Goal: Task Accomplishment & Management: Manage account settings

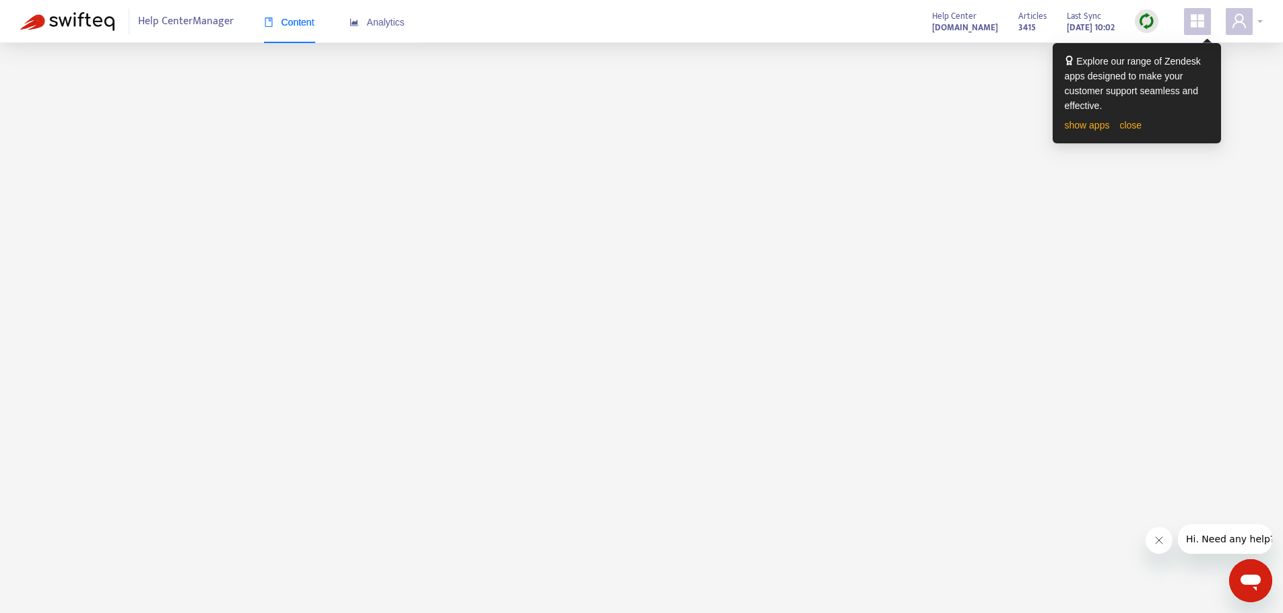
click at [1247, 19] on span at bounding box center [1238, 21] width 27 height 27
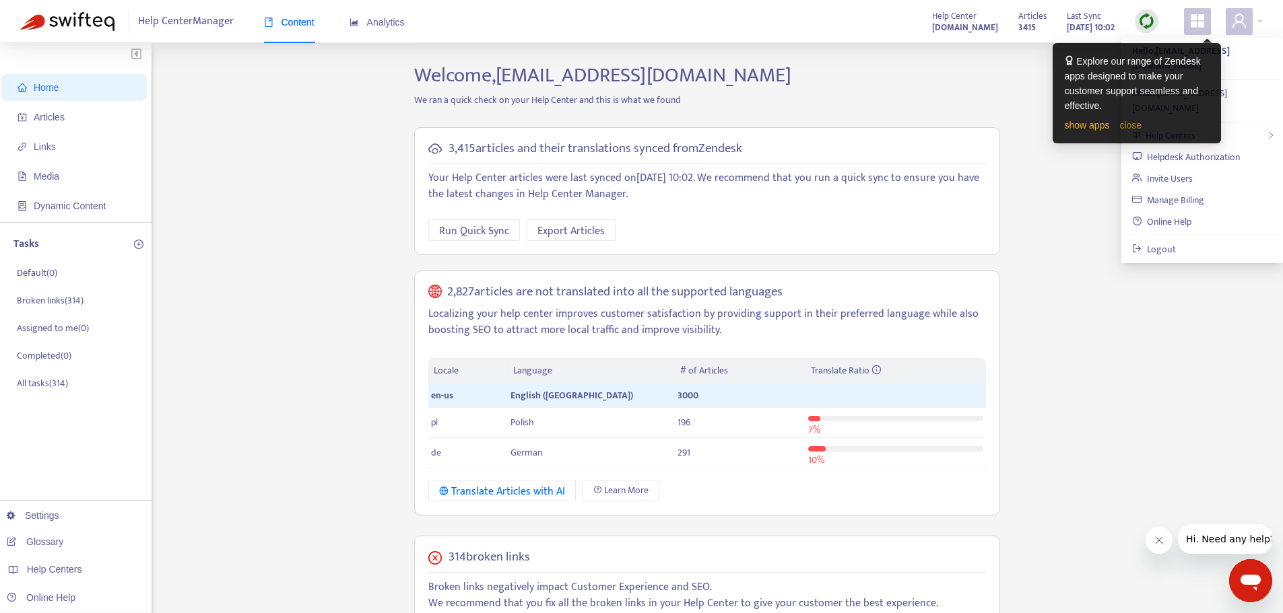
click at [1123, 129] on link "close" at bounding box center [1130, 125] width 22 height 11
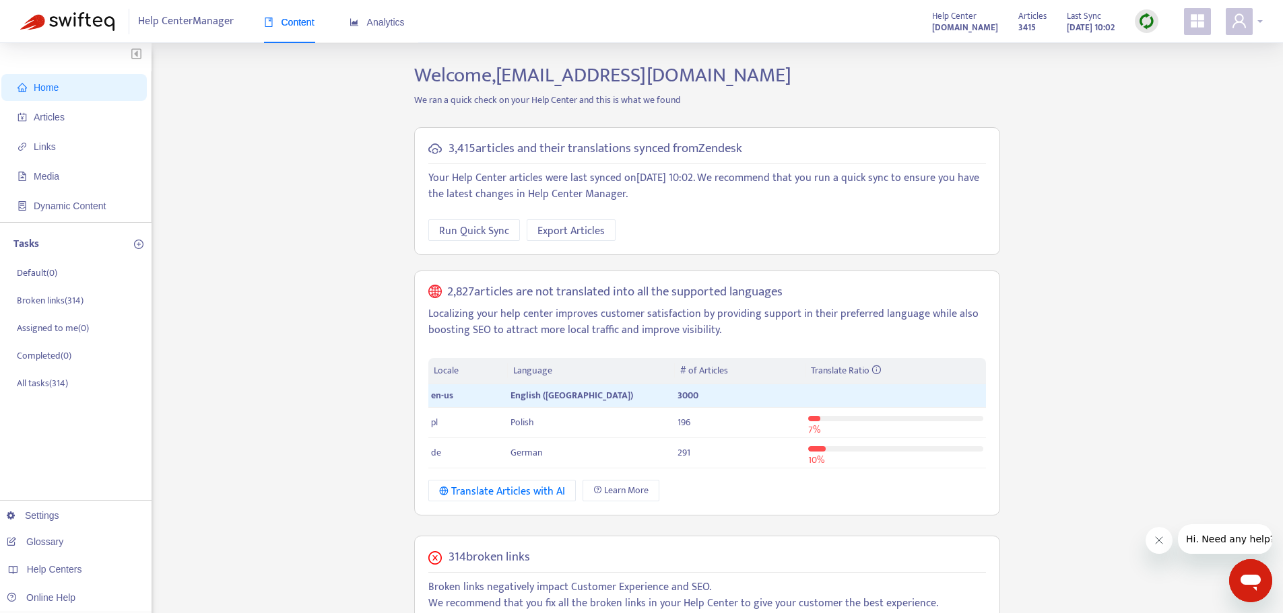
click at [1237, 29] on icon "user" at bounding box center [1239, 21] width 16 height 16
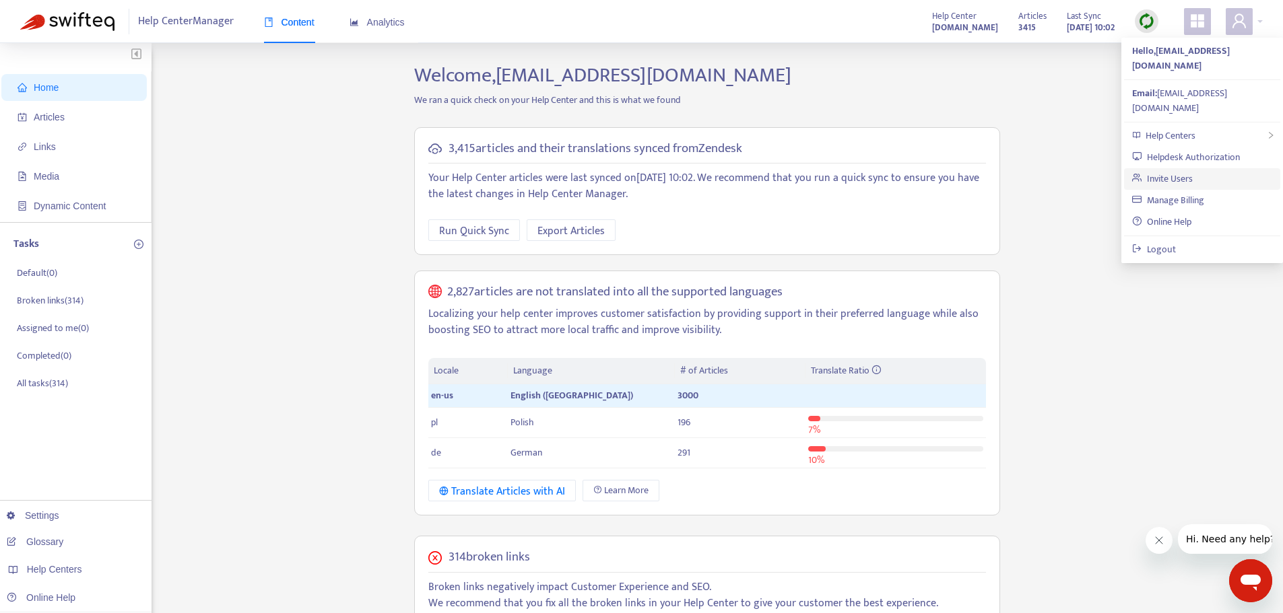
click at [1187, 171] on link "Invite Users" at bounding box center [1162, 178] width 61 height 15
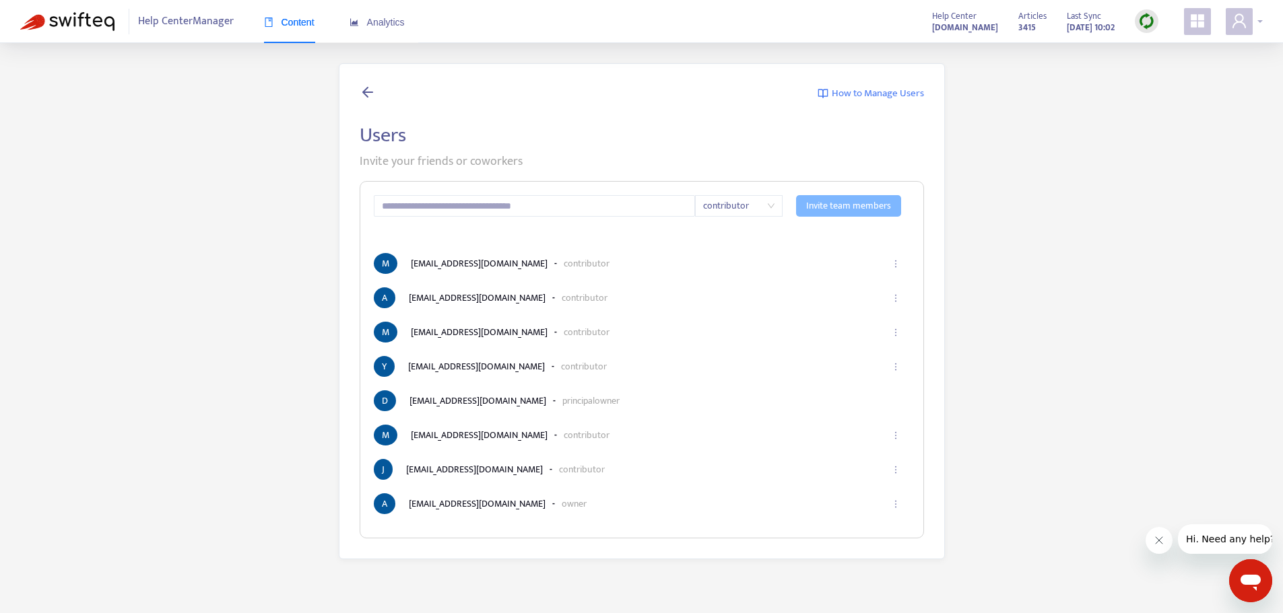
click at [1234, 29] on icon "user" at bounding box center [1239, 21] width 16 height 16
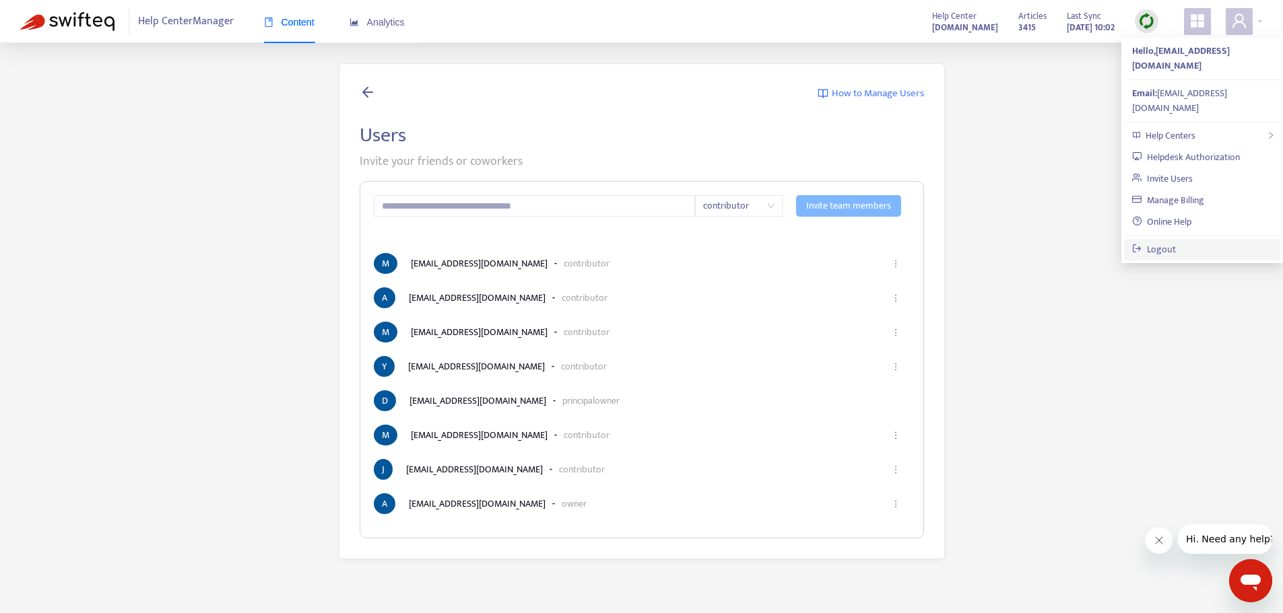
click at [1174, 242] on link "Logout" at bounding box center [1154, 249] width 44 height 15
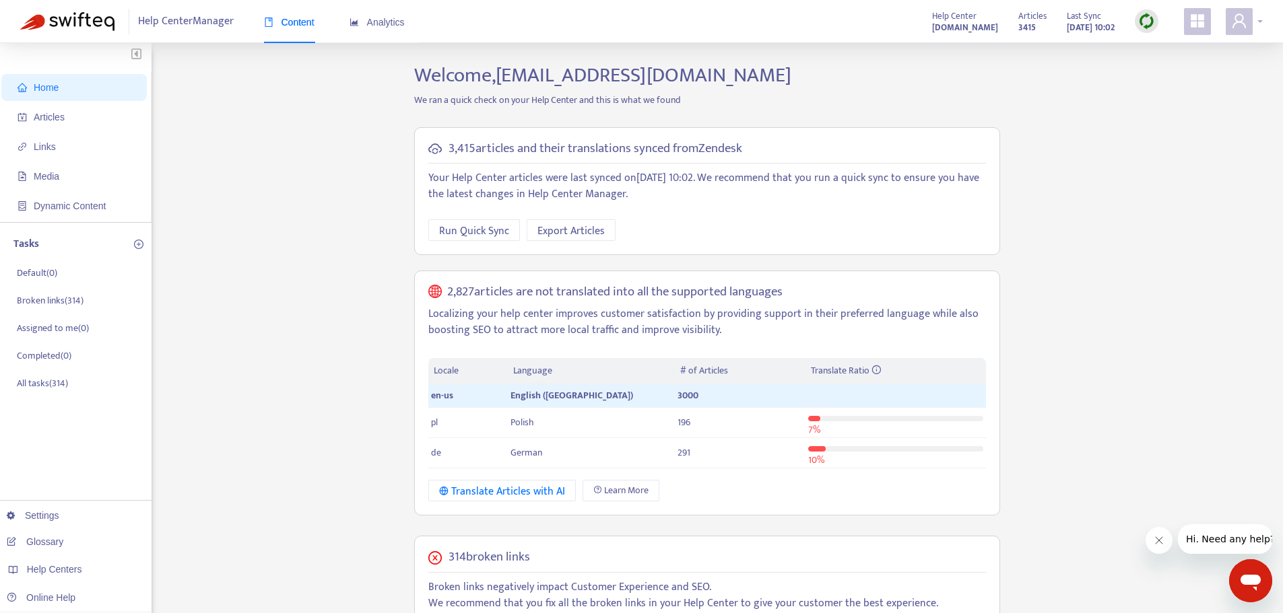
click at [1252, 19] on div at bounding box center [1243, 21] width 37 height 27
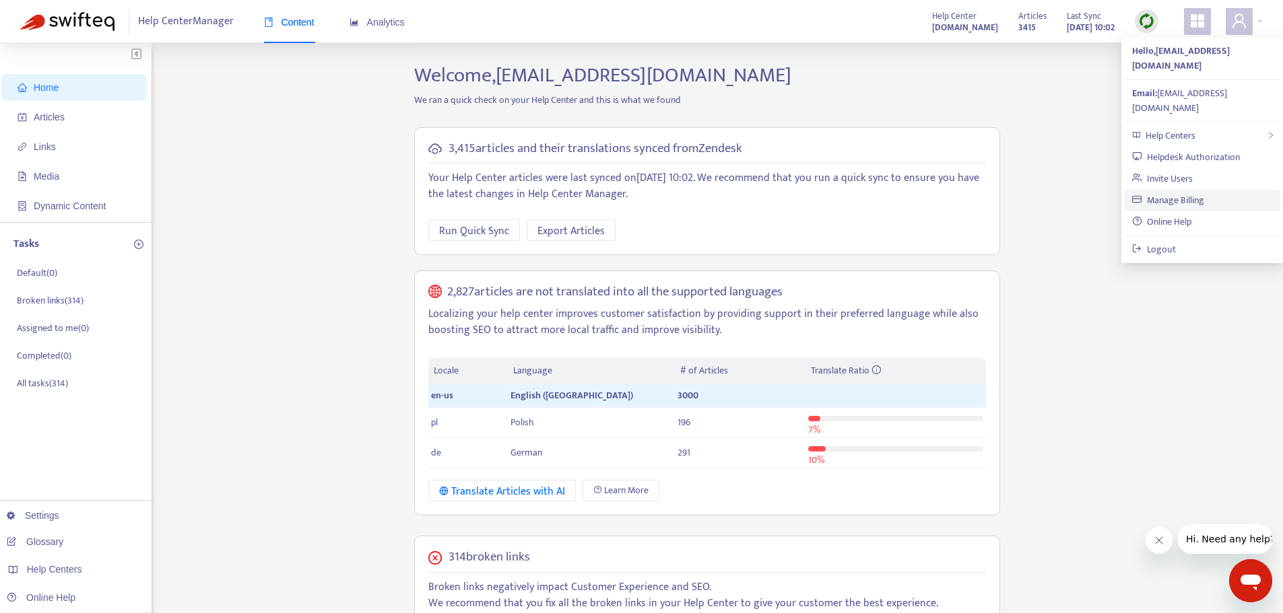
click at [1198, 193] on link "Manage Billing" at bounding box center [1168, 200] width 72 height 15
